Goal: Register for event/course

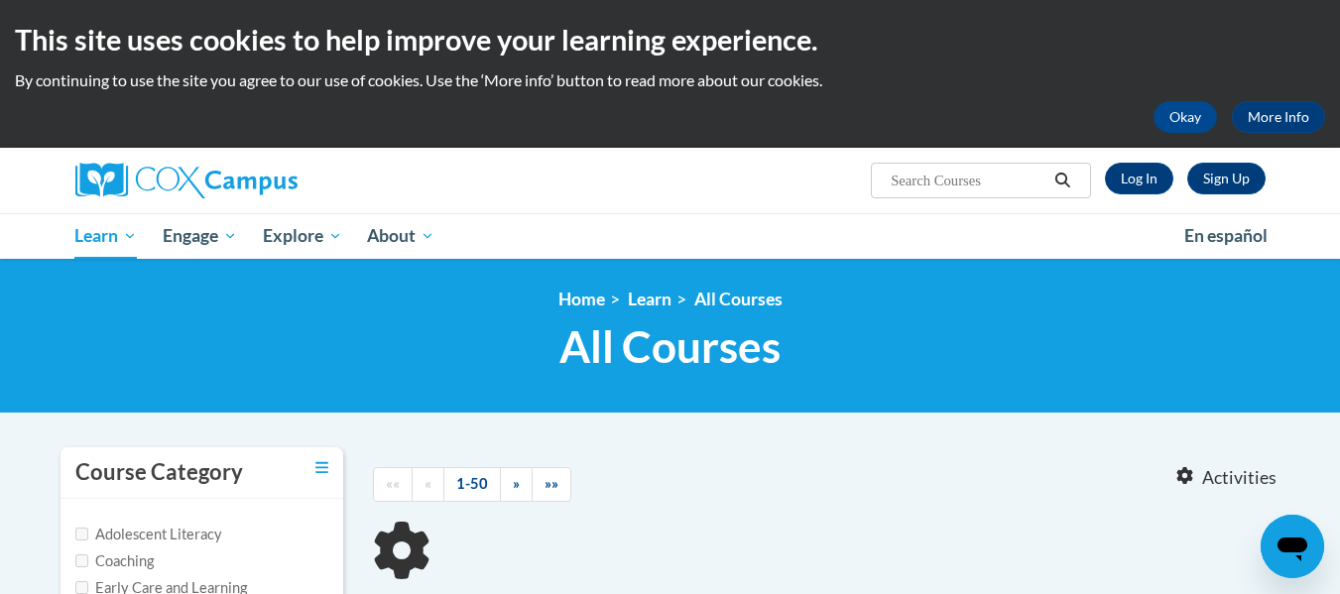
type input "Response to Intervention"
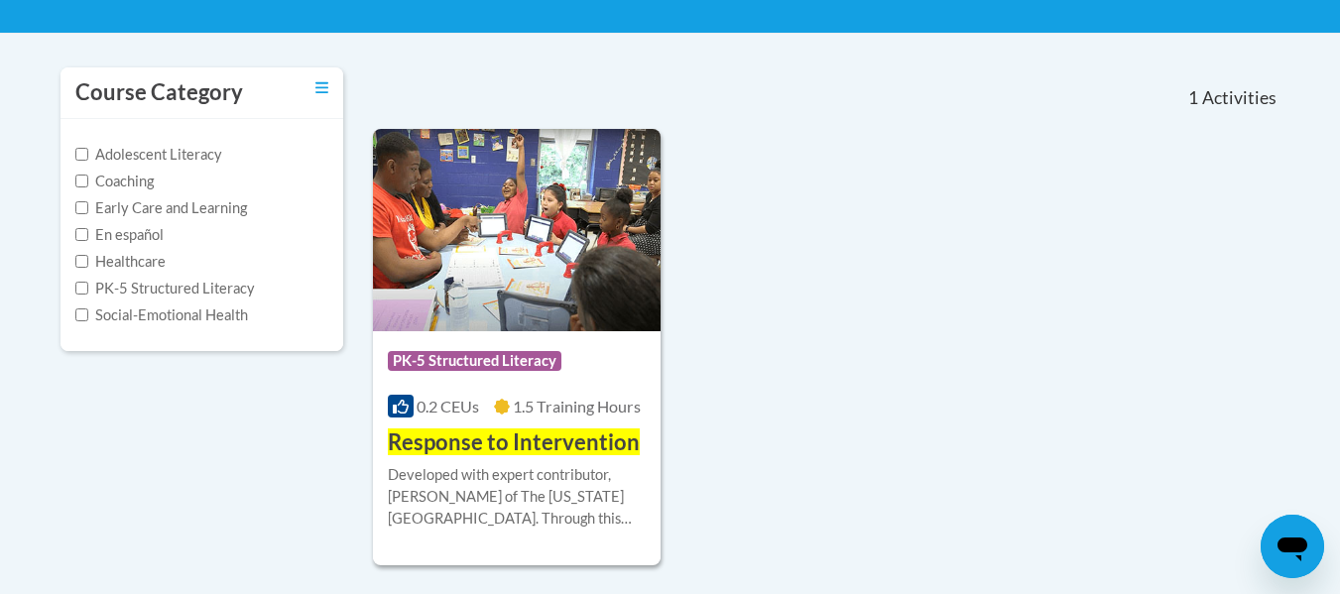
scroll to position [383, 0]
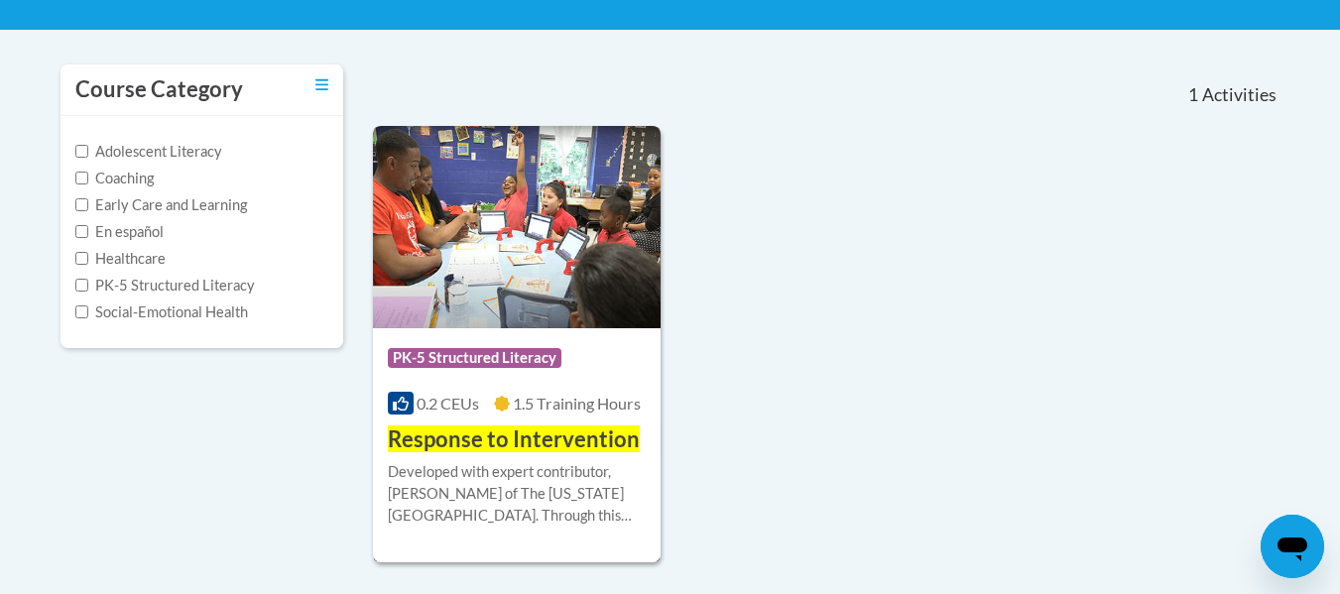
click at [550, 284] on img at bounding box center [517, 227] width 289 height 202
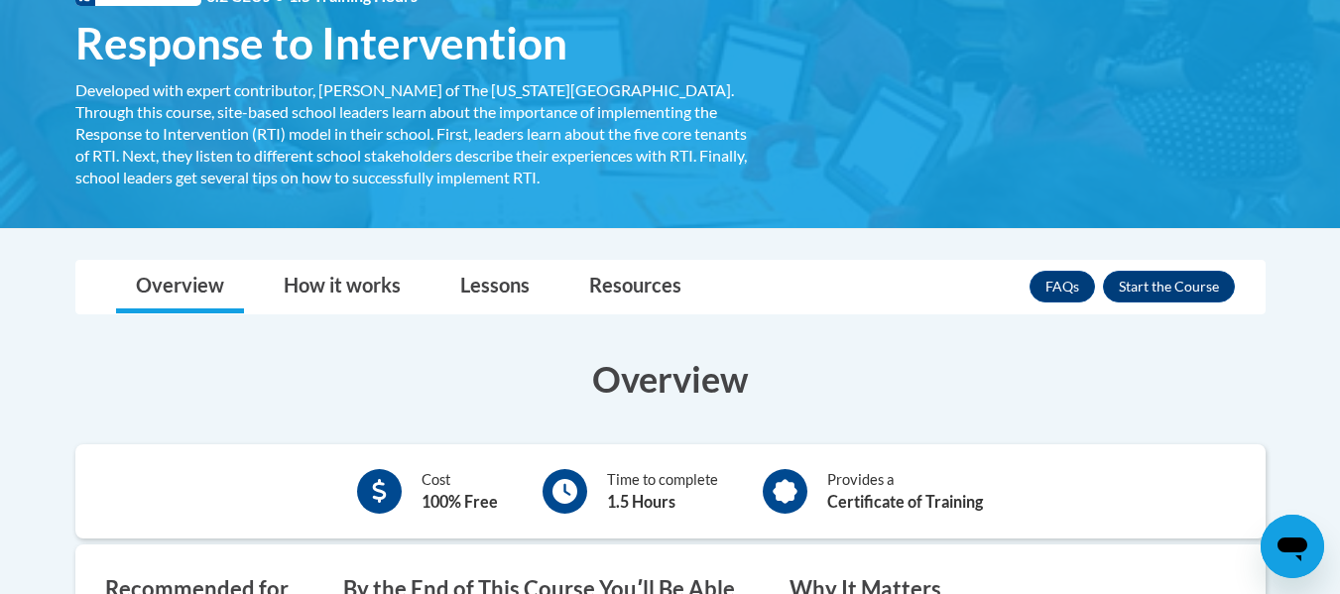
scroll to position [324, 0]
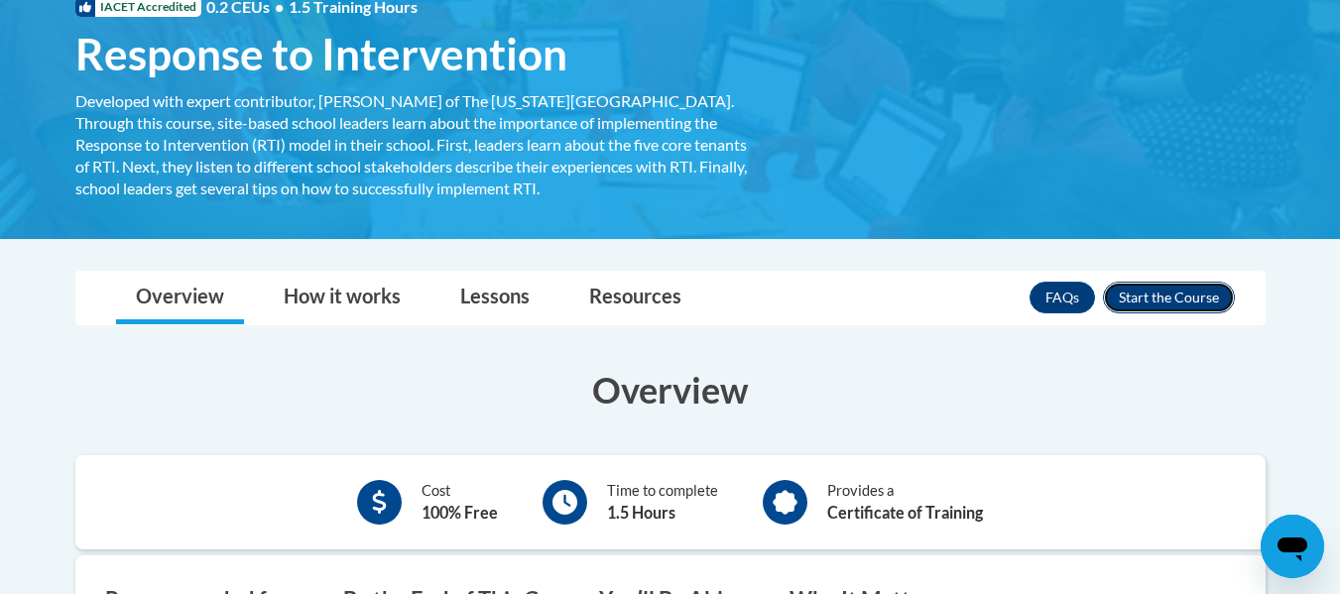
click at [1131, 305] on button "Enroll" at bounding box center [1169, 298] width 132 height 32
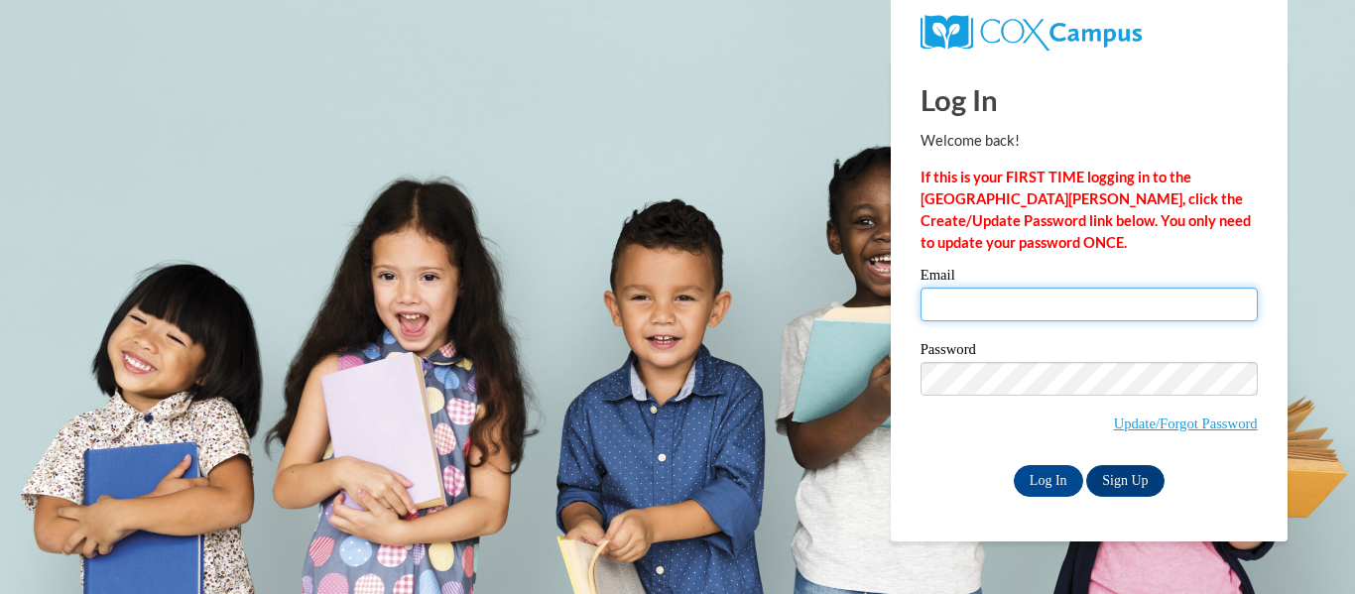
click at [1088, 303] on input "Email" at bounding box center [1089, 305] width 337 height 34
type input "dlumpkin@kippatl.org"
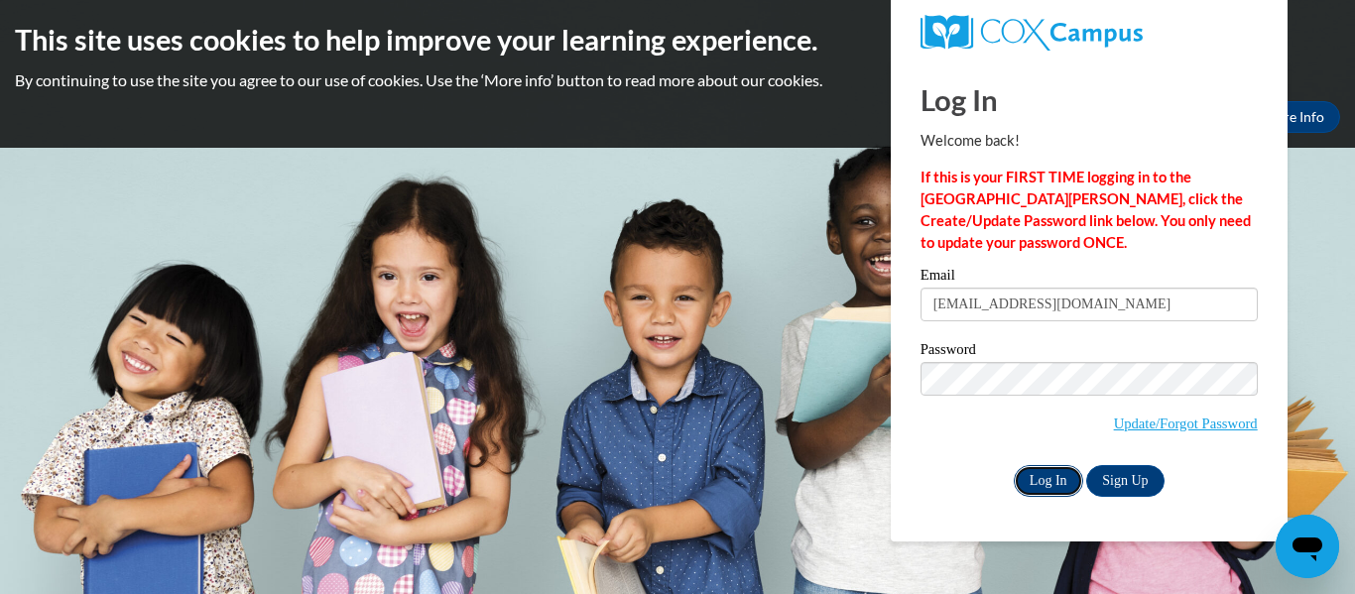
click at [1048, 474] on input "Log In" at bounding box center [1048, 481] width 69 height 32
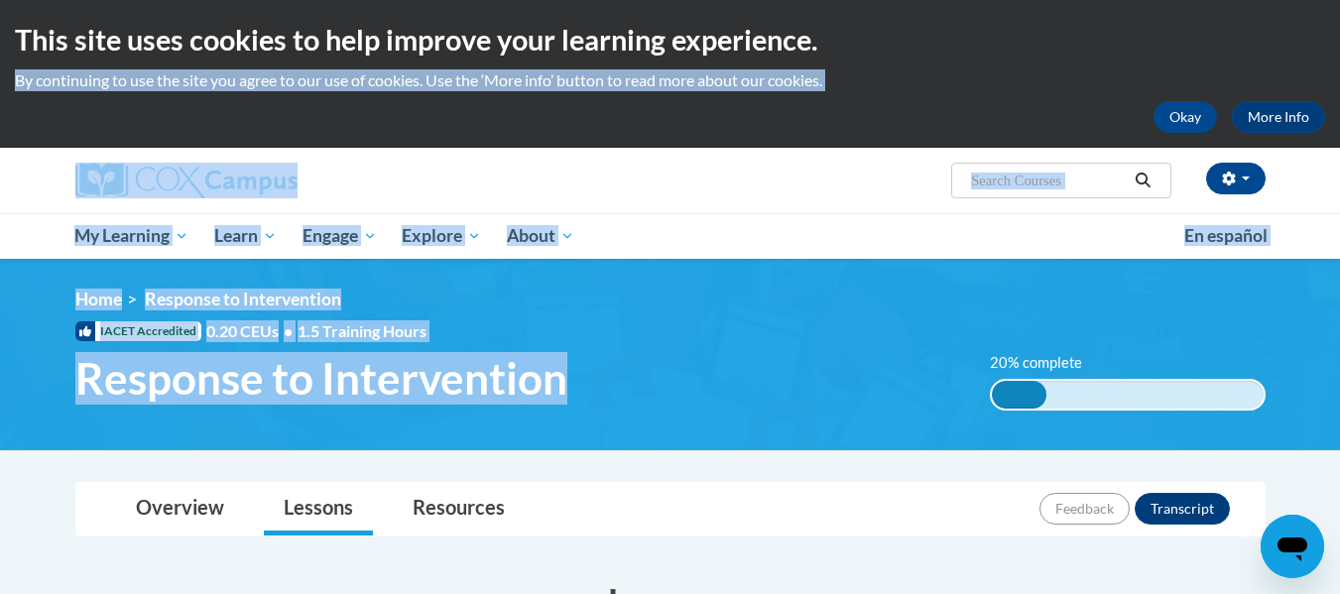
drag, startPoint x: 734, startPoint y: 368, endPoint x: 860, endPoint y: -14, distance: 402.2
click at [860, 0] on html "This site uses cookies to help improve your learning experience. By continuing …" at bounding box center [670, 297] width 1340 height 594
click at [783, 366] on h1 "Response to Intervention" at bounding box center [519, 378] width 916 height 53
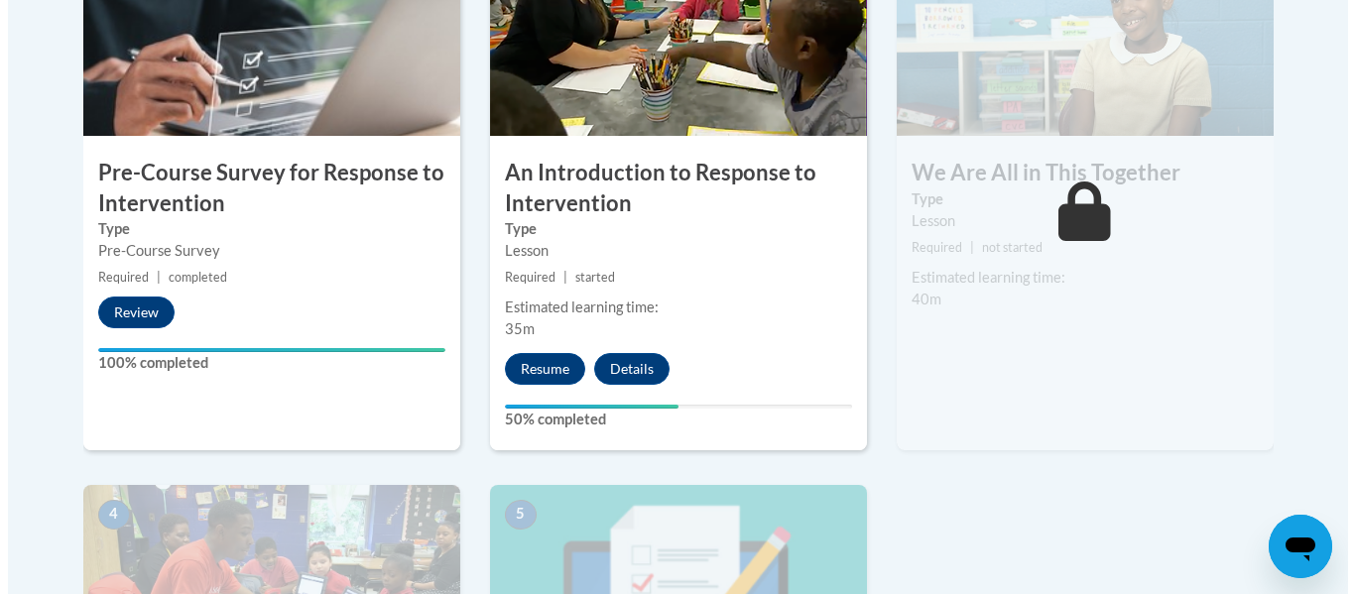
scroll to position [738, 0]
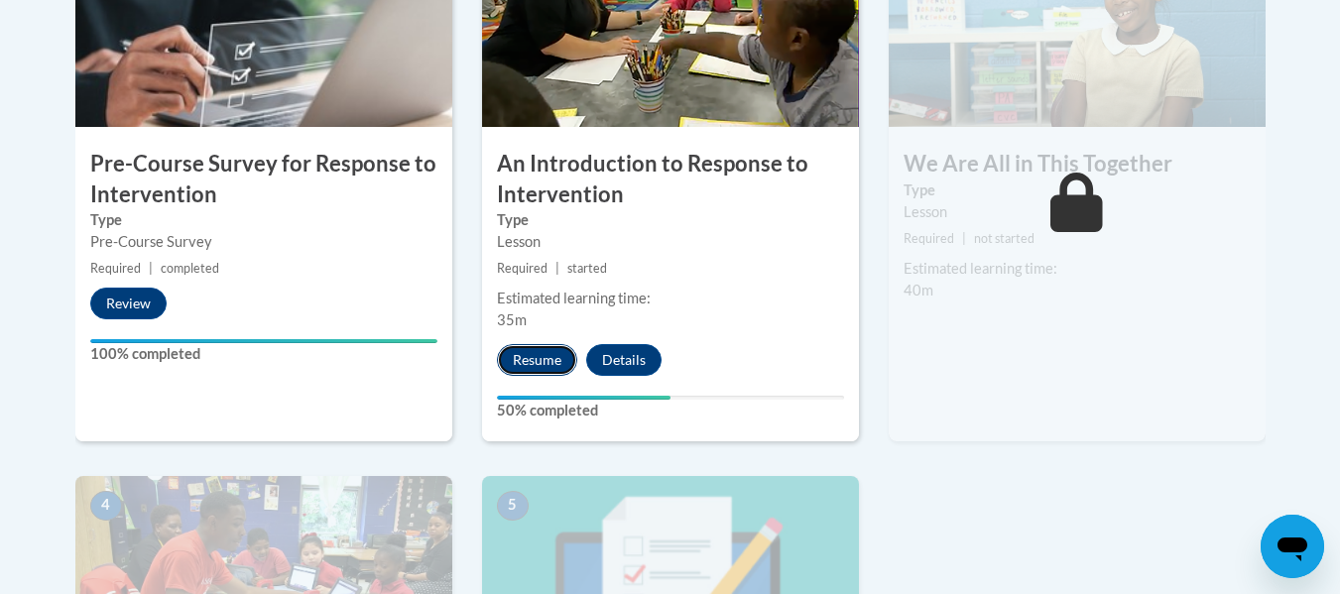
click at [535, 367] on button "Resume" at bounding box center [537, 360] width 80 height 32
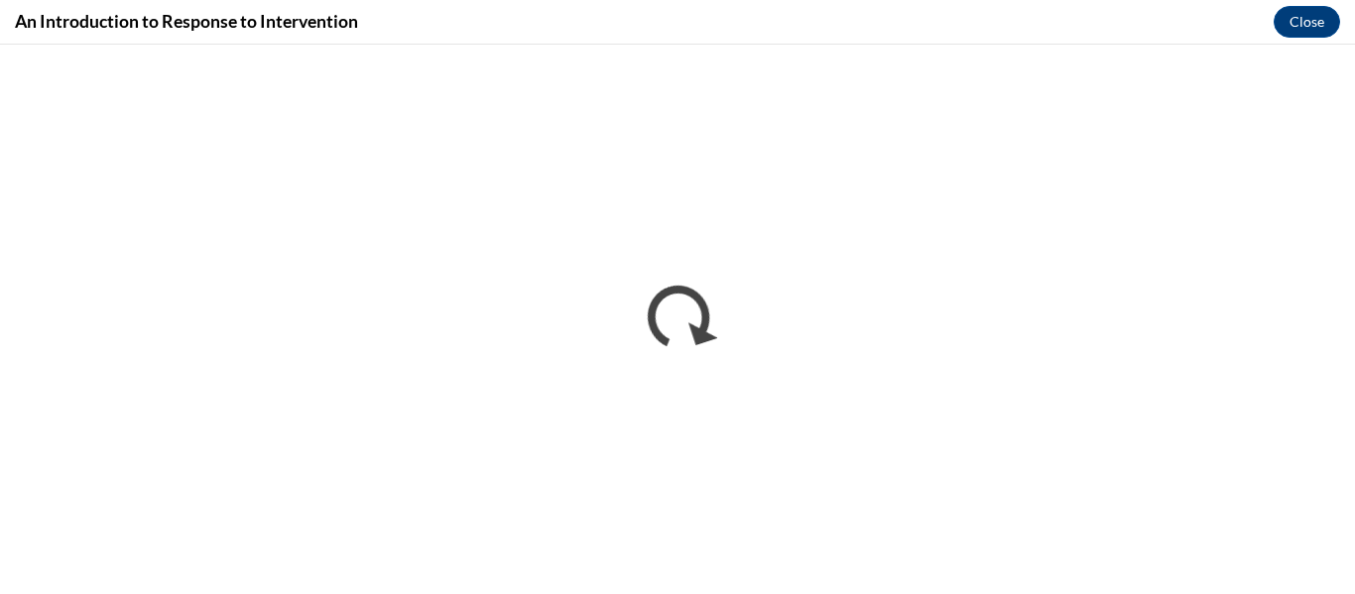
scroll to position [0, 0]
